Goal: Task Accomplishment & Management: Use online tool/utility

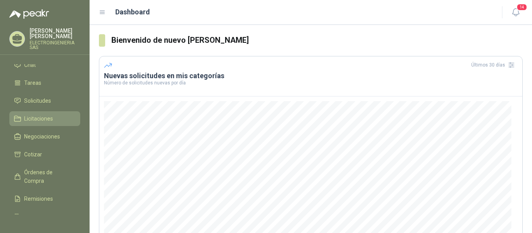
scroll to position [39, 0]
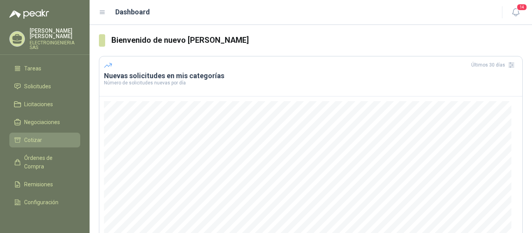
click at [36, 136] on span "Cotizar" at bounding box center [33, 140] width 18 height 9
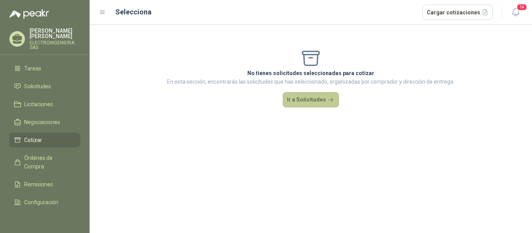
click at [308, 97] on button "Ir a Solicitudes" at bounding box center [311, 100] width 56 height 16
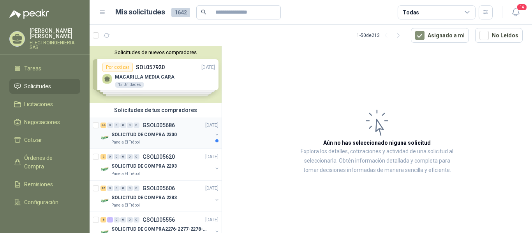
click at [160, 136] on p "SOLICITUD DE COMPRA 2300" at bounding box center [143, 134] width 65 height 7
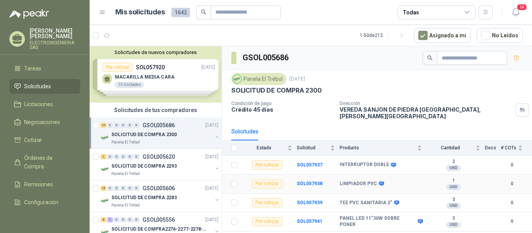
scroll to position [39, 0]
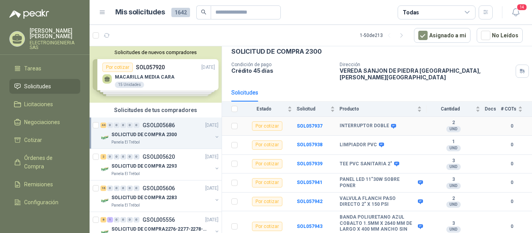
click at [309, 117] on td "SOL057937" at bounding box center [318, 126] width 43 height 19
click at [313, 123] on b "SOL057937" at bounding box center [310, 125] width 26 height 5
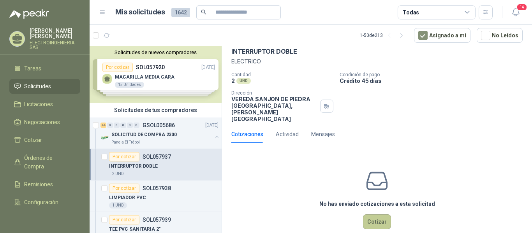
click at [379, 215] on button "Cotizar" at bounding box center [377, 222] width 28 height 15
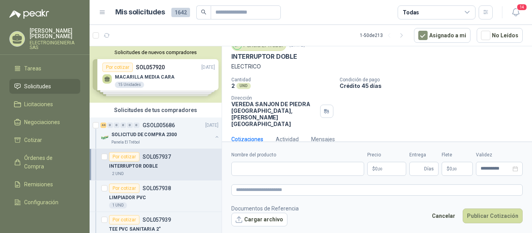
scroll to position [32, 0]
drag, startPoint x: 231, startPoint y: 57, endPoint x: 305, endPoint y: 56, distance: 74.0
click at [305, 56] on div "INTERRUPTOR DOBLE" at bounding box center [376, 57] width 291 height 8
copy p "INTERRUPTOR DOBLE"
paste input "**********"
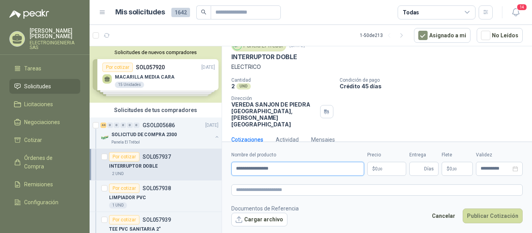
type input "**********"
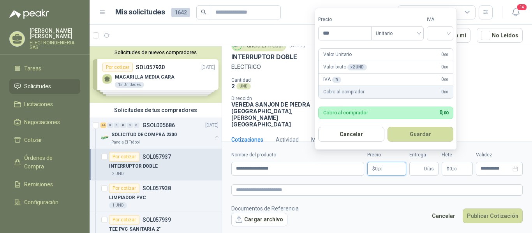
click at [386, 169] on p "$ 0 ,00" at bounding box center [386, 169] width 39 height 14
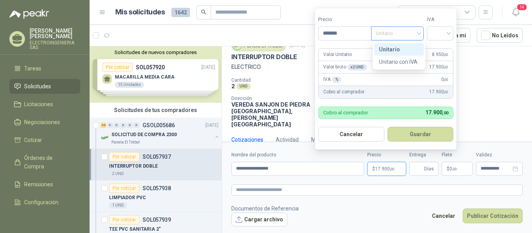
click at [406, 31] on span "Unitario" at bounding box center [397, 34] width 43 height 12
type input "*******"
click at [392, 47] on div "Unitario" at bounding box center [399, 49] width 40 height 9
click at [448, 35] on input "search" at bounding box center [439, 33] width 17 height 12
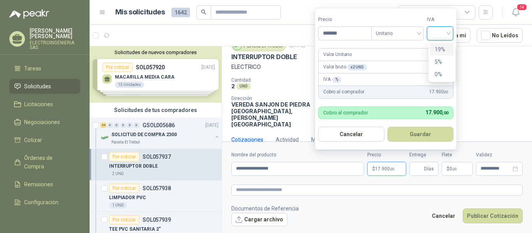
click at [438, 48] on div "19%" at bounding box center [441, 49] width 14 height 9
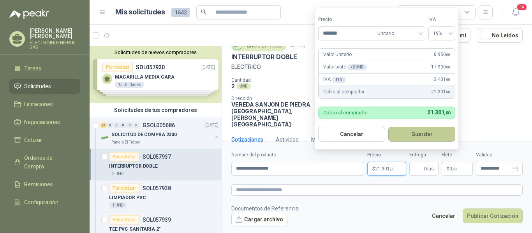
click at [420, 132] on button "Guardar" at bounding box center [421, 134] width 67 height 15
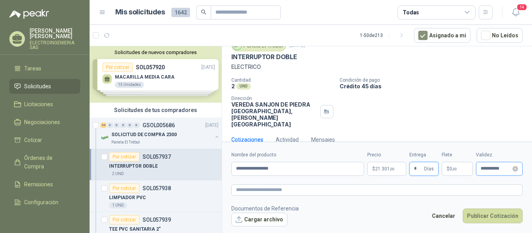
type input "*"
click at [486, 170] on input "**********" at bounding box center [495, 168] width 30 height 5
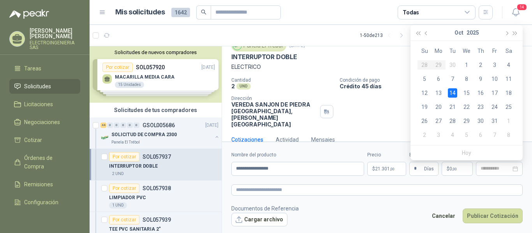
click at [452, 93] on div "14" at bounding box center [452, 92] width 9 height 9
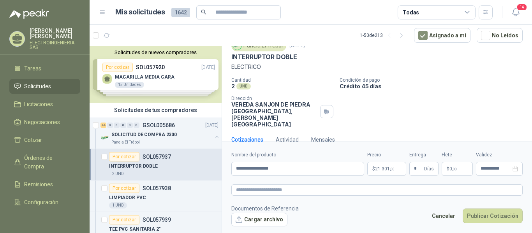
type input "**********"
click at [490, 215] on button "Publicar Cotización" at bounding box center [492, 216] width 60 height 15
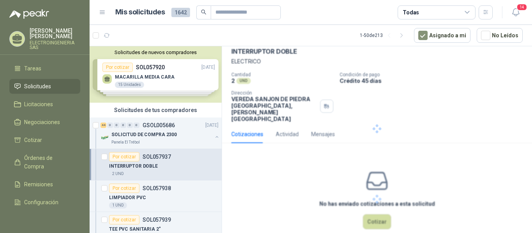
scroll to position [0, 0]
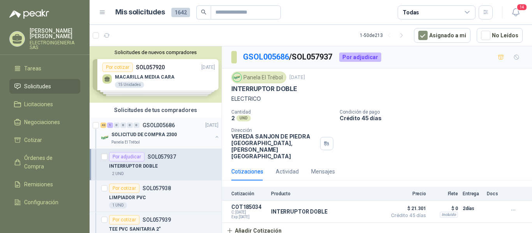
click at [148, 136] on p "SOLICITUD DE COMPRA 2300" at bounding box center [143, 134] width 65 height 7
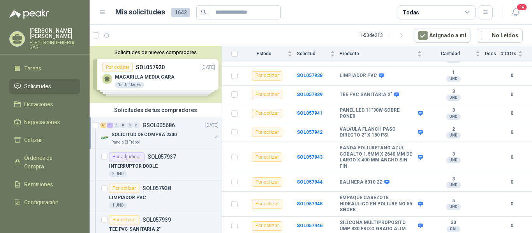
scroll to position [111, 0]
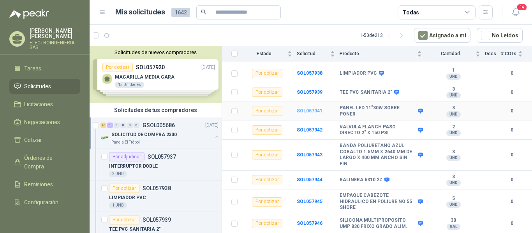
click at [304, 108] on b "SOL057941" at bounding box center [310, 110] width 26 height 5
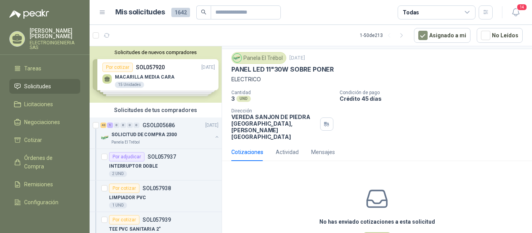
scroll to position [37, 0]
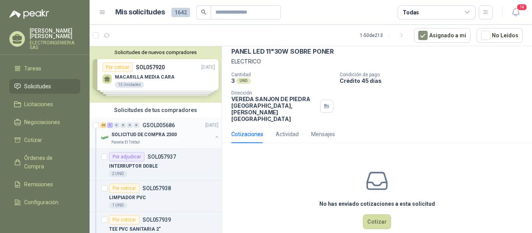
click at [153, 136] on p "SOLICITUD DE COMPRA 2300" at bounding box center [143, 134] width 65 height 7
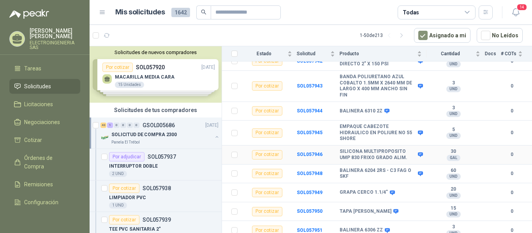
scroll to position [195, 0]
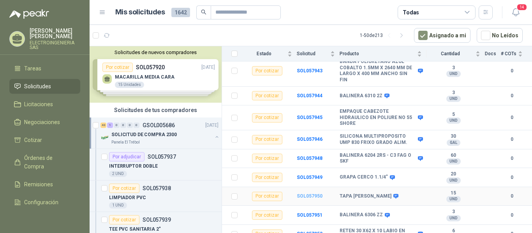
click at [310, 193] on b "SOL057950" at bounding box center [310, 195] width 26 height 5
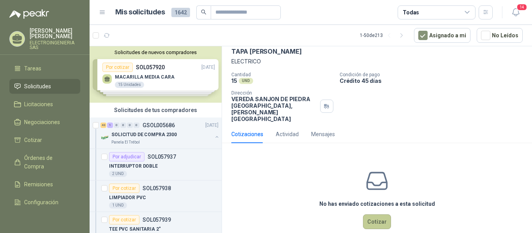
click at [371, 215] on button "Cotizar" at bounding box center [377, 222] width 28 height 15
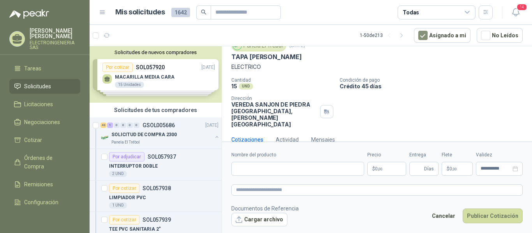
scroll to position [32, 0]
drag, startPoint x: 230, startPoint y: 55, endPoint x: 329, endPoint y: 58, distance: 98.9
click at [329, 58] on div "Panela El Trébol [DATE] TAPA TOMA DOBLE [PERSON_NAME] ELECTRICO Cantidad 15 UND…" at bounding box center [377, 84] width 310 height 94
copy p "TAPA [PERSON_NAME]"
paste input "**********"
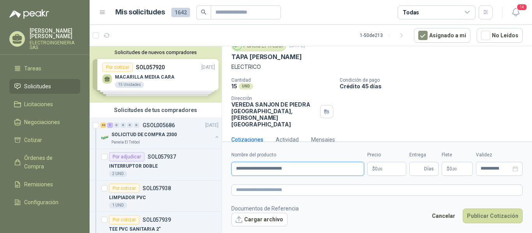
click at [345, 168] on input "**********" at bounding box center [297, 169] width 133 height 14
type input "**********"
click at [384, 167] on p "$ 0 ,00" at bounding box center [386, 169] width 39 height 14
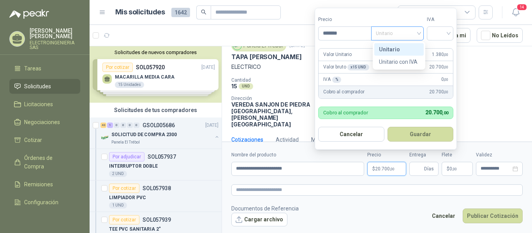
click at [419, 32] on span "Unitario" at bounding box center [397, 34] width 43 height 12
type input "*******"
click at [404, 49] on div "Unitario" at bounding box center [399, 49] width 40 height 9
click at [433, 30] on div at bounding box center [440, 33] width 26 height 14
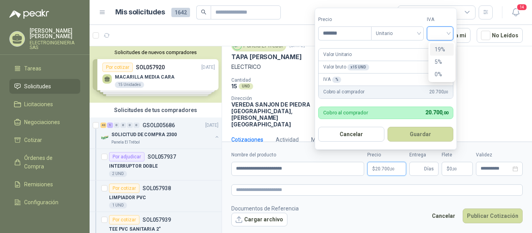
click at [438, 44] on div "19%" at bounding box center [442, 49] width 24 height 12
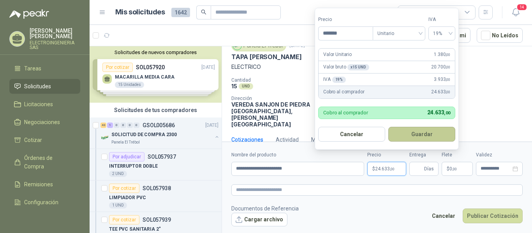
click at [431, 134] on button "Guardar" at bounding box center [421, 134] width 67 height 15
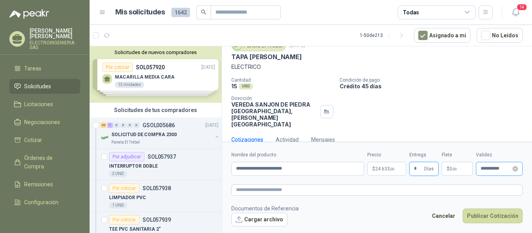
type input "*"
click at [505, 167] on input "**********" at bounding box center [495, 168] width 30 height 5
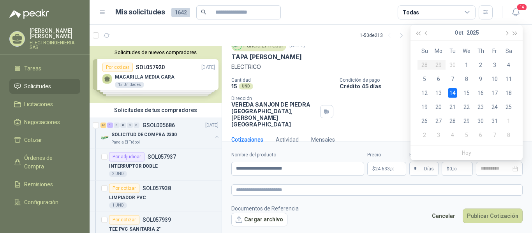
click at [452, 88] on div "14" at bounding box center [452, 92] width 9 height 9
type input "**********"
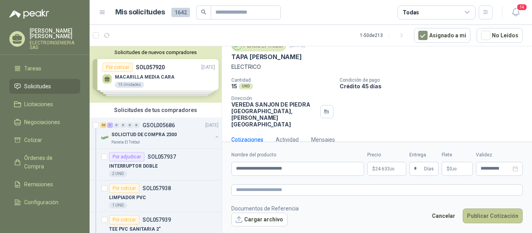
click at [492, 213] on button "Publicar Cotización" at bounding box center [492, 216] width 60 height 15
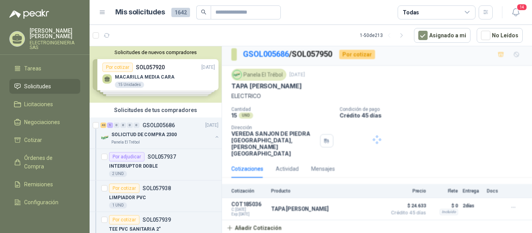
scroll to position [0, 0]
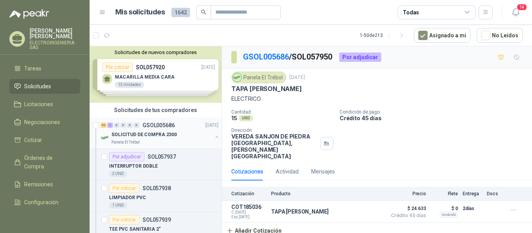
click at [153, 135] on p "SOLICITUD DE COMPRA 2300" at bounding box center [143, 134] width 65 height 7
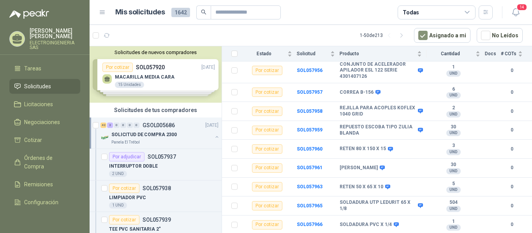
scroll to position [420, 0]
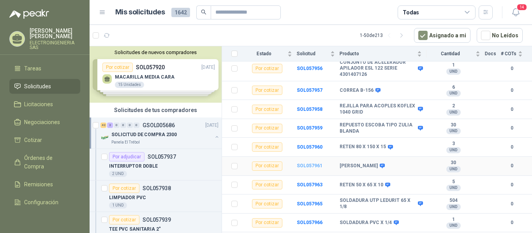
click at [313, 163] on b "SOL057961" at bounding box center [310, 165] width 26 height 5
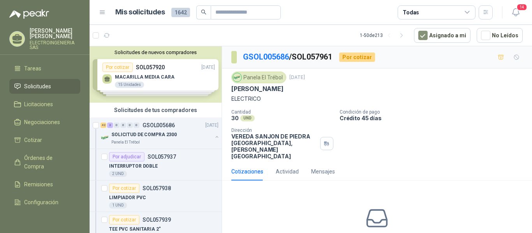
drag, startPoint x: 232, startPoint y: 89, endPoint x: 306, endPoint y: 90, distance: 73.2
click at [306, 90] on div "[PERSON_NAME]" at bounding box center [376, 89] width 291 height 8
copy p "[PERSON_NAME]"
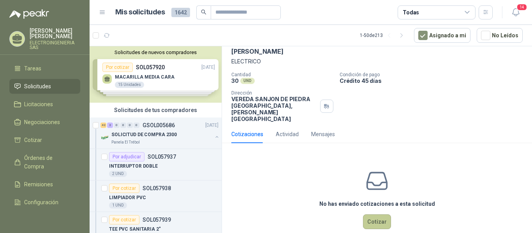
click at [370, 215] on button "Cotizar" at bounding box center [377, 222] width 28 height 15
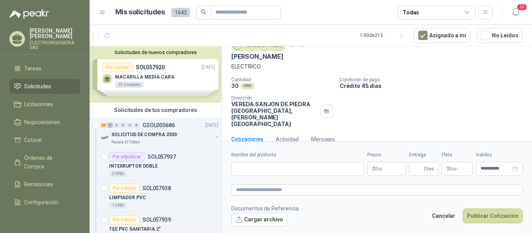
scroll to position [32, 0]
paste input "**********"
type input "**********"
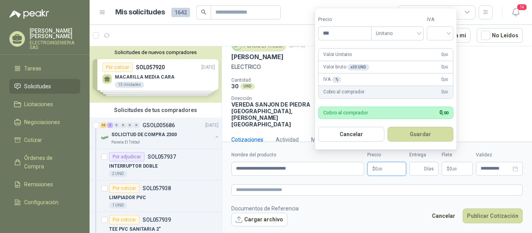
click at [388, 171] on p "$ 0 ,00" at bounding box center [386, 169] width 39 height 14
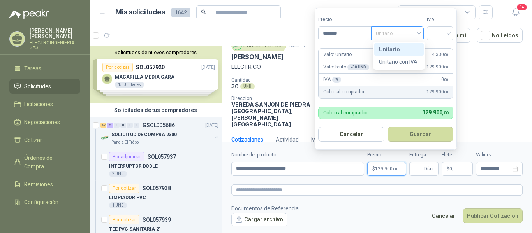
click at [419, 33] on span "Unitario" at bounding box center [397, 34] width 43 height 12
type input "*******"
drag, startPoint x: 398, startPoint y: 47, endPoint x: 441, endPoint y: 28, distance: 47.7
click at [399, 47] on div "Unitario" at bounding box center [399, 49] width 40 height 9
click at [447, 31] on input "search" at bounding box center [439, 33] width 17 height 12
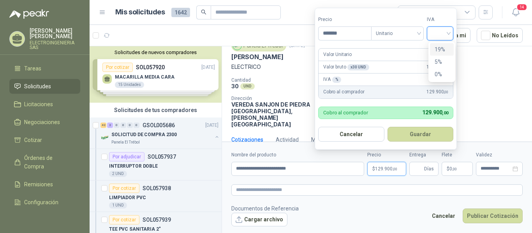
click at [440, 43] on div "19%" at bounding box center [442, 49] width 24 height 12
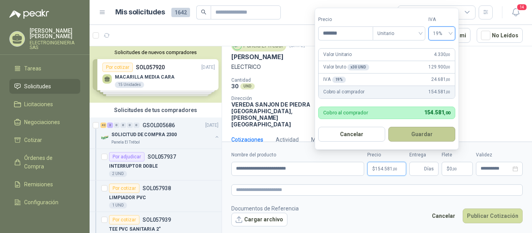
click at [425, 136] on button "Guardar" at bounding box center [421, 134] width 67 height 15
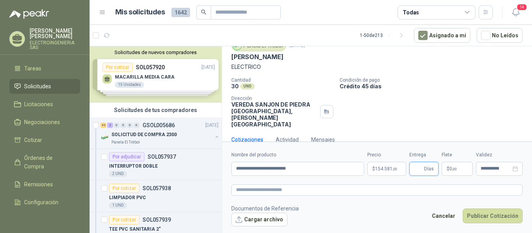
type input "*"
click at [512, 168] on icon "close-circle" at bounding box center [514, 168] width 5 height 5
click at [494, 164] on div at bounding box center [499, 169] width 47 height 14
type input "*"
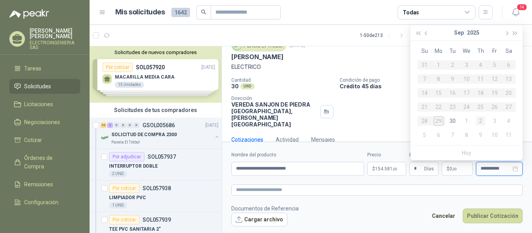
type input "**********"
drag, startPoint x: 497, startPoint y: 174, endPoint x: 495, endPoint y: 171, distance: 4.2
click at [495, 172] on div at bounding box center [499, 169] width 47 height 14
click at [494, 169] on input at bounding box center [495, 168] width 30 height 5
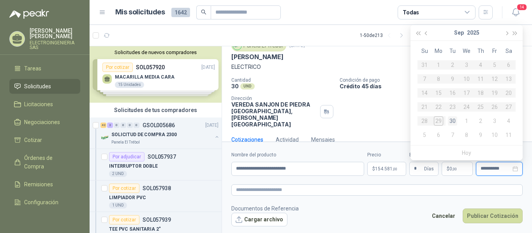
type input "**********"
click at [441, 120] on table "Su Mo Tu We Th Fr Sa 31 1 2 3 4 5 6 7 8 9 10 11 12 13 14 15 16 17 18 19 20 21 2…" at bounding box center [466, 93] width 98 height 98
type input "**********"
click at [468, 136] on div "8" at bounding box center [466, 134] width 9 height 9
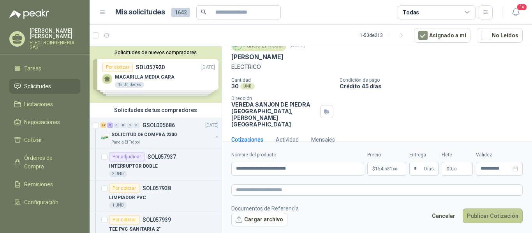
click at [494, 216] on button "Publicar Cotización" at bounding box center [492, 216] width 60 height 15
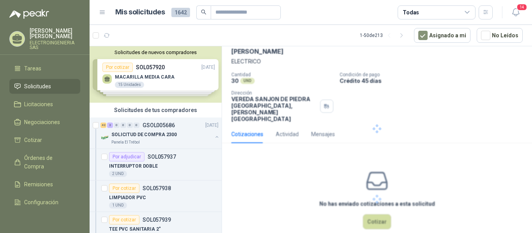
scroll to position [0, 0]
